Goal: Transaction & Acquisition: Book appointment/travel/reservation

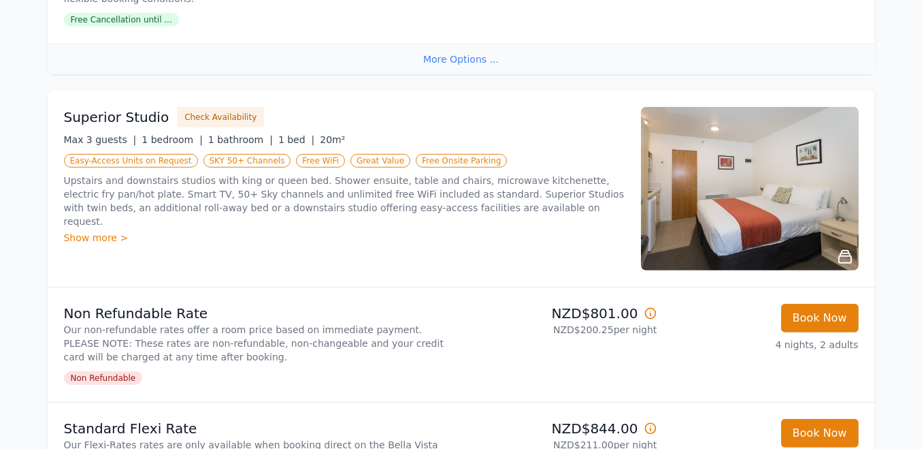
scroll to position [681, 0]
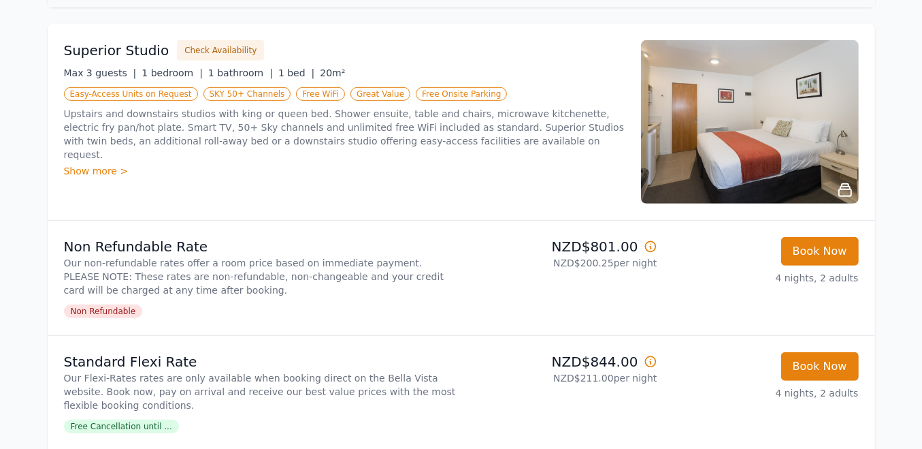
click at [718, 137] on img at bounding box center [750, 121] width 218 height 163
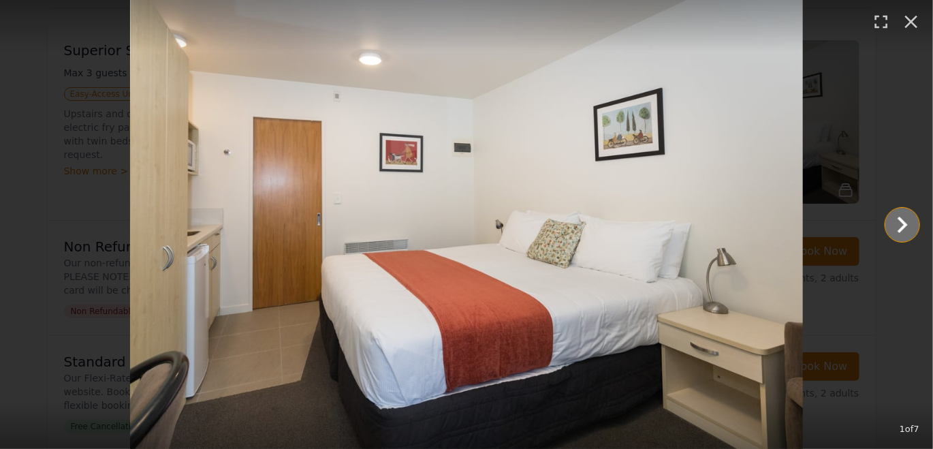
click at [896, 223] on icon "Show slide 2 of 7" at bounding box center [902, 224] width 33 height 33
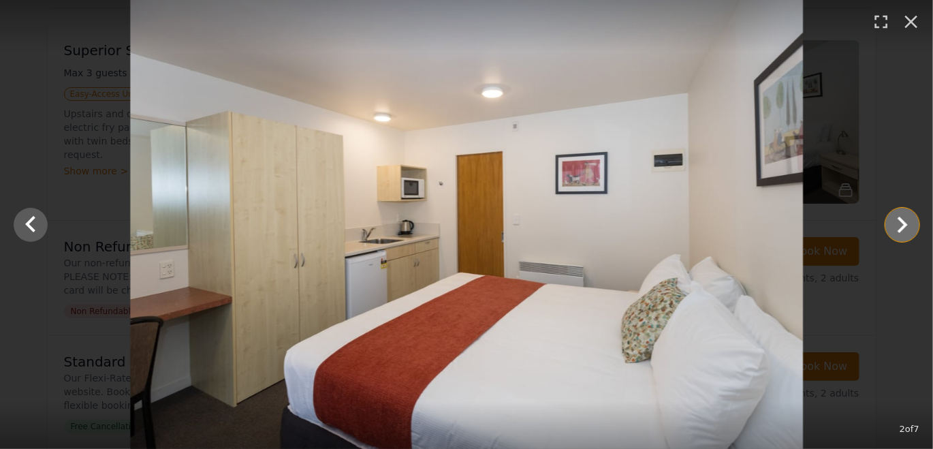
click at [896, 223] on icon "Show slide 3 of 7" at bounding box center [902, 224] width 33 height 33
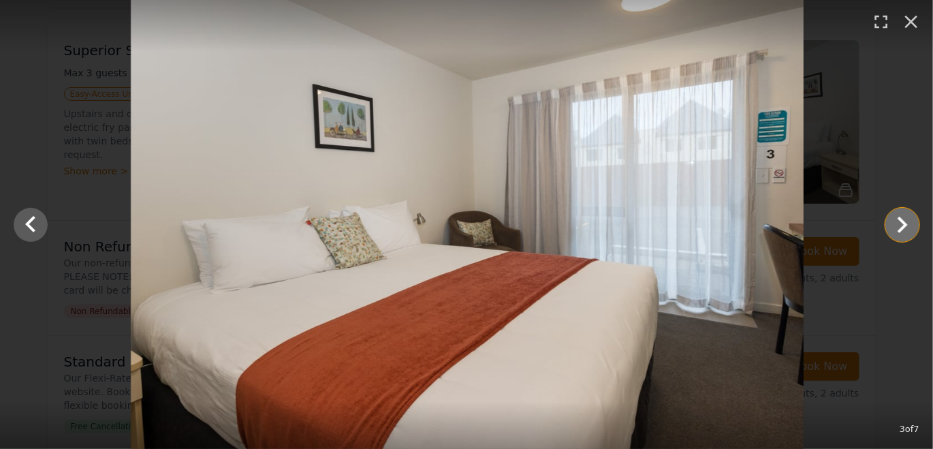
click at [896, 223] on icon "Show slide 4 of 7" at bounding box center [902, 224] width 33 height 33
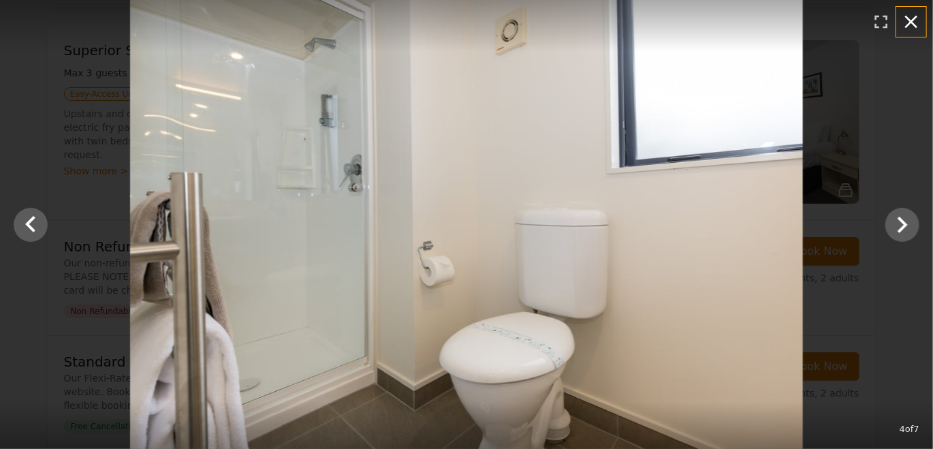
click at [908, 21] on icon "button" at bounding box center [911, 22] width 22 height 22
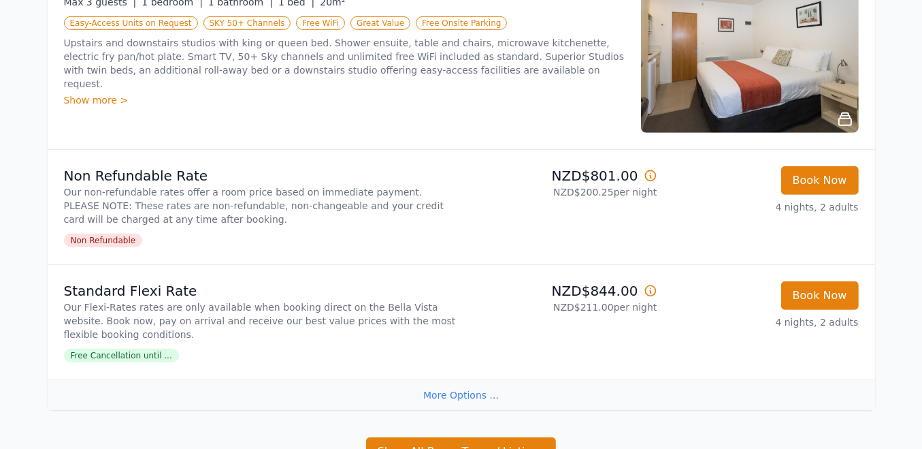
scroll to position [817, 0]
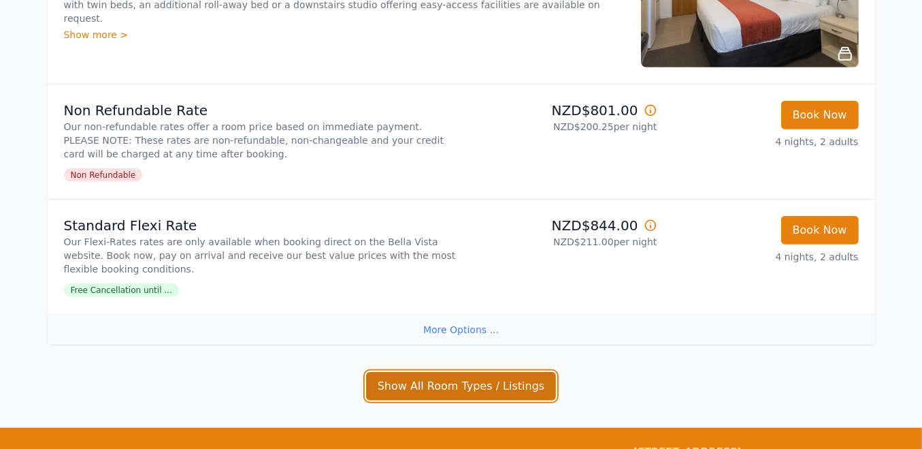
click at [447, 385] on button "Show All Room Types / Listings" at bounding box center [461, 386] width 191 height 29
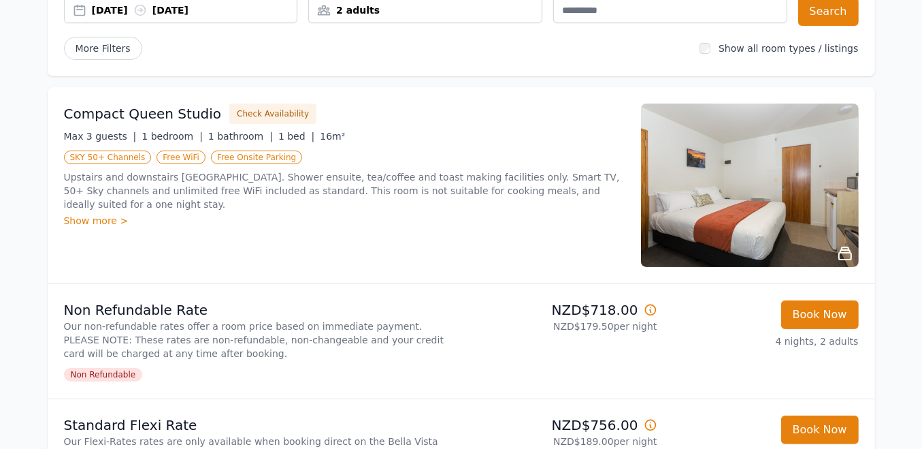
scroll to position [136, 0]
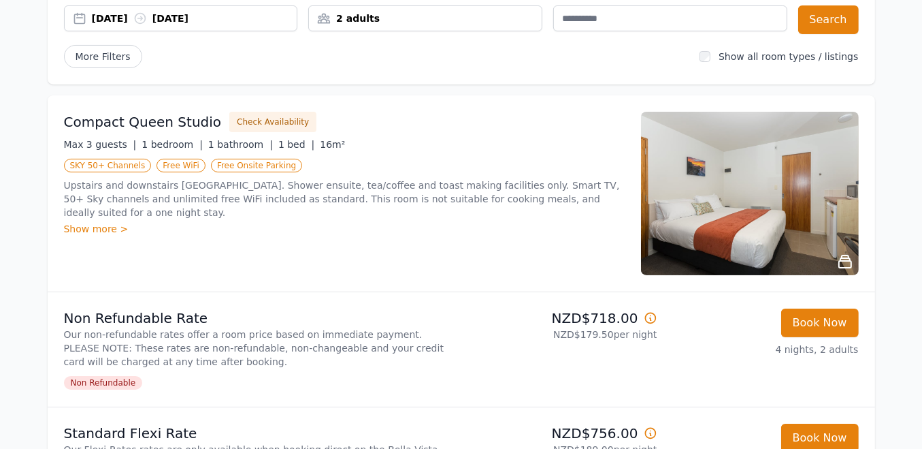
click at [719, 197] on img at bounding box center [750, 193] width 218 height 163
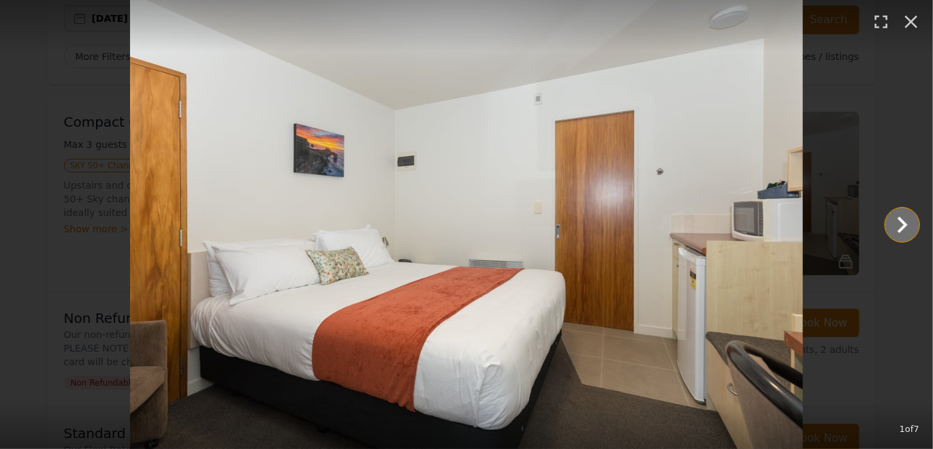
click at [899, 223] on icon "Show slide 2 of 7" at bounding box center [902, 224] width 33 height 33
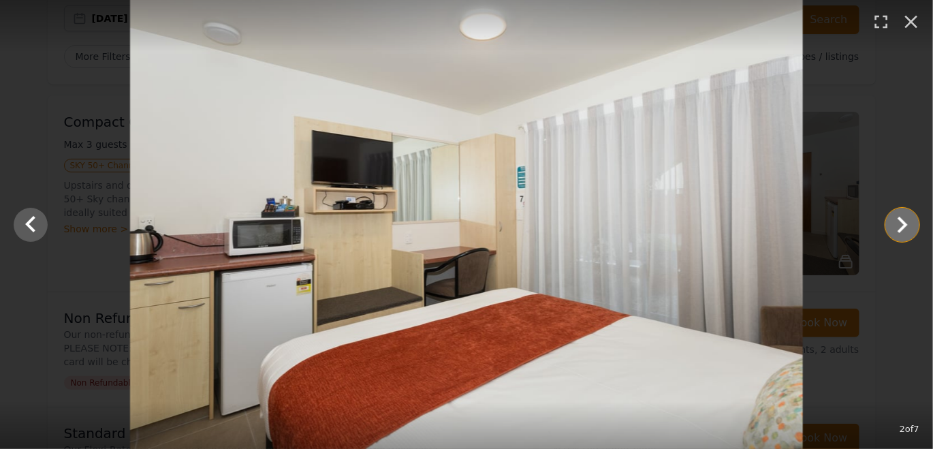
click at [899, 223] on icon "Show slide 3 of 7" at bounding box center [902, 224] width 33 height 33
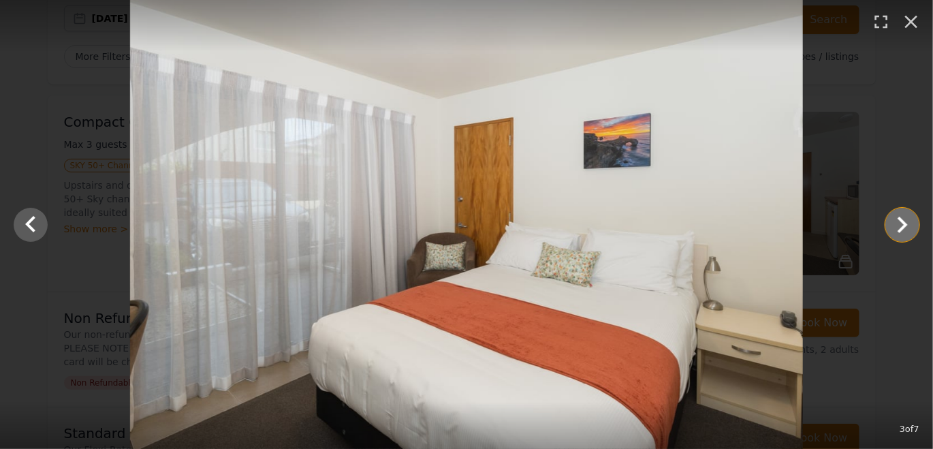
click at [899, 223] on icon "Show slide 4 of 7" at bounding box center [902, 224] width 33 height 33
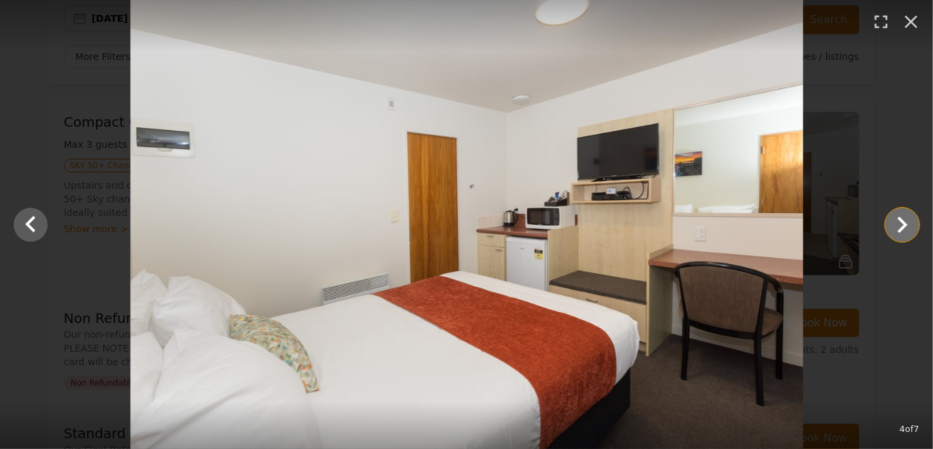
click at [899, 223] on icon "Show slide 5 of 7" at bounding box center [902, 224] width 33 height 33
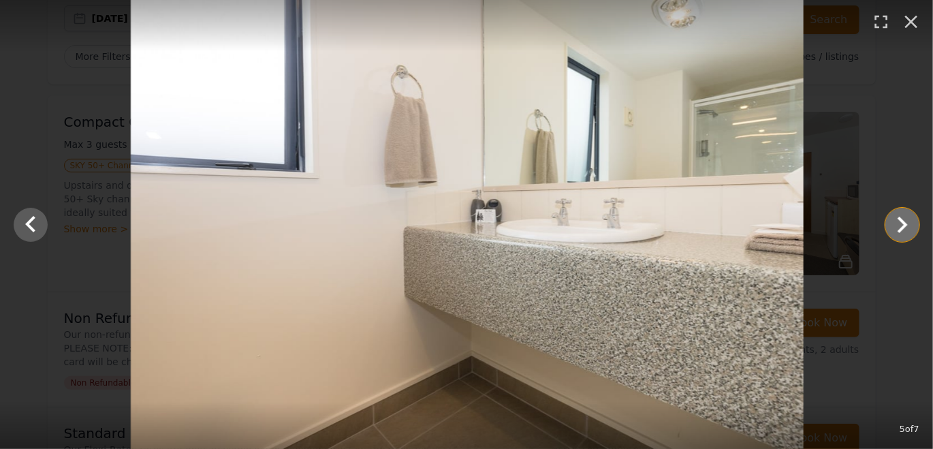
click at [899, 223] on icon "Show slide 6 of 7" at bounding box center [902, 224] width 33 height 33
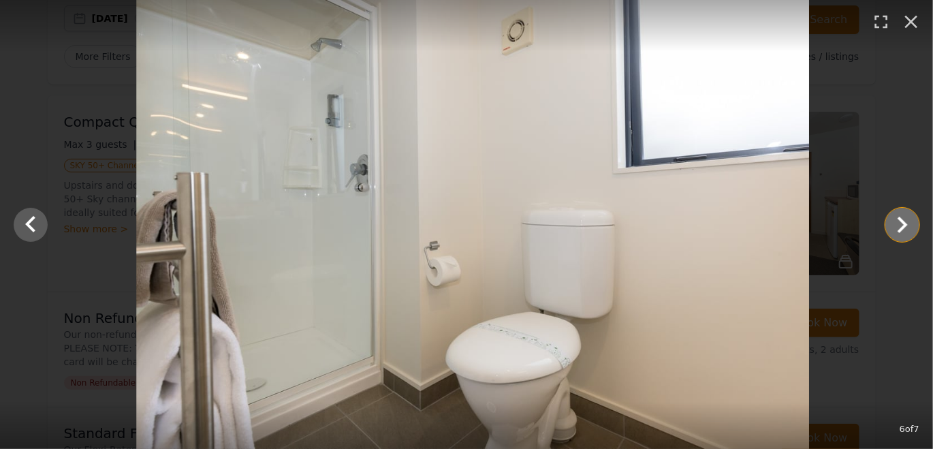
click at [899, 223] on icon "Show slide 7 of 7" at bounding box center [902, 224] width 33 height 33
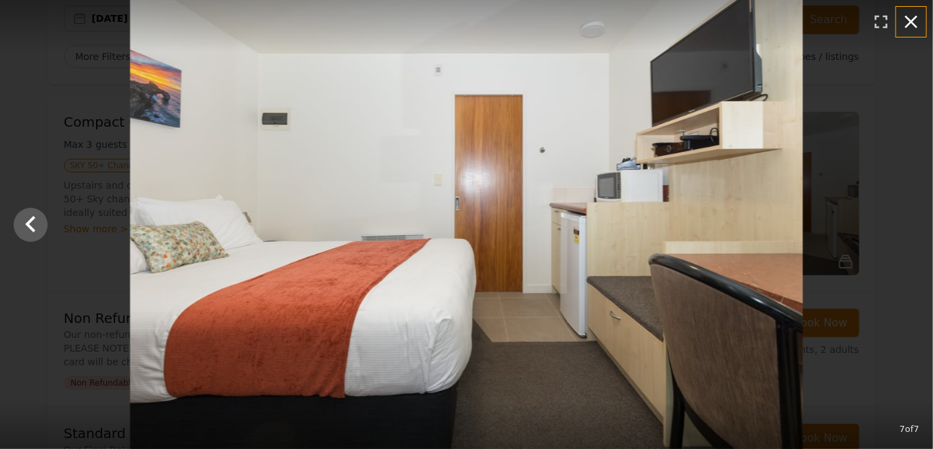
click at [910, 13] on icon "button" at bounding box center [911, 22] width 22 height 22
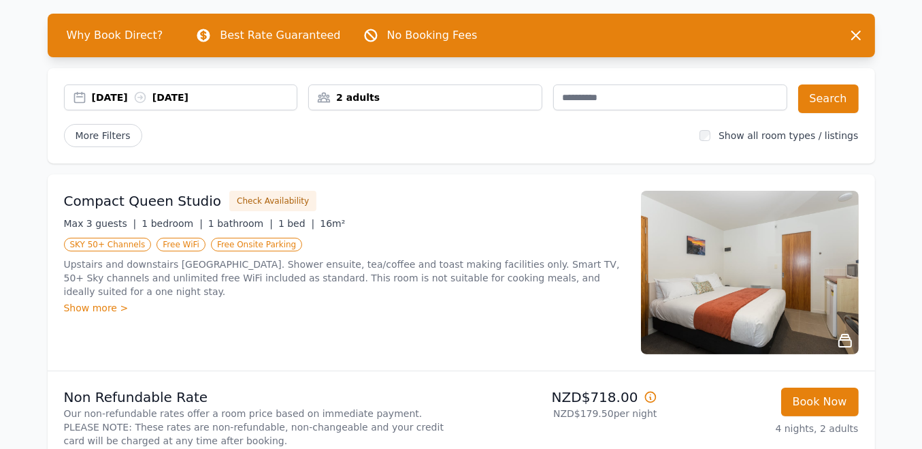
scroll to position [0, 0]
